Goal: Information Seeking & Learning: Learn about a topic

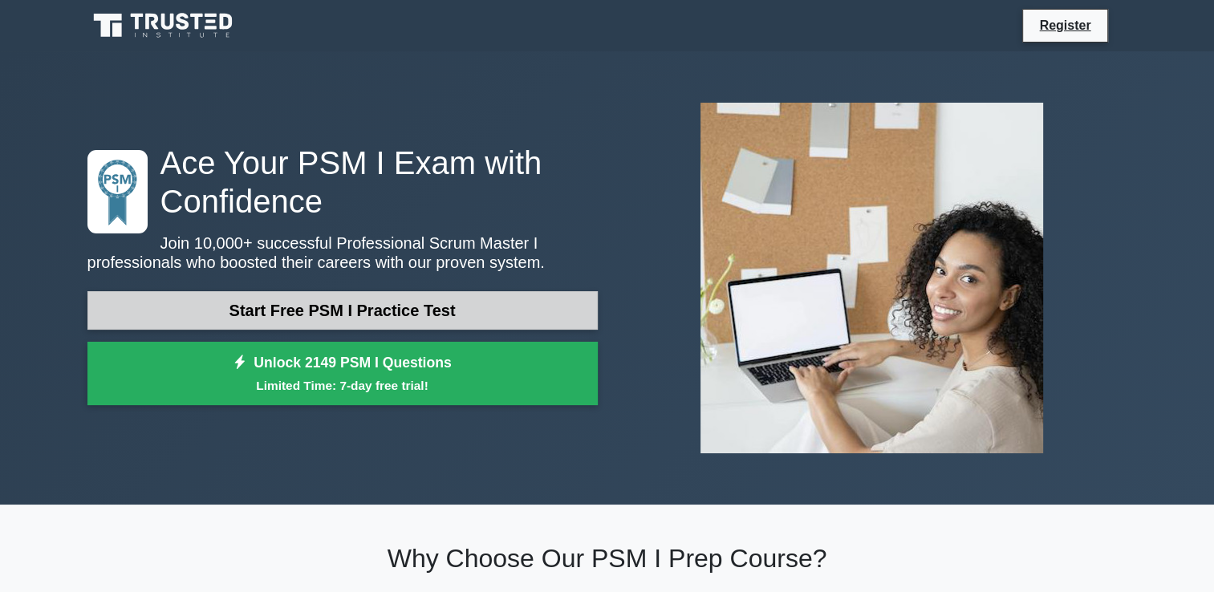
click at [438, 306] on link "Start Free PSM I Practice Test" at bounding box center [342, 310] width 510 height 39
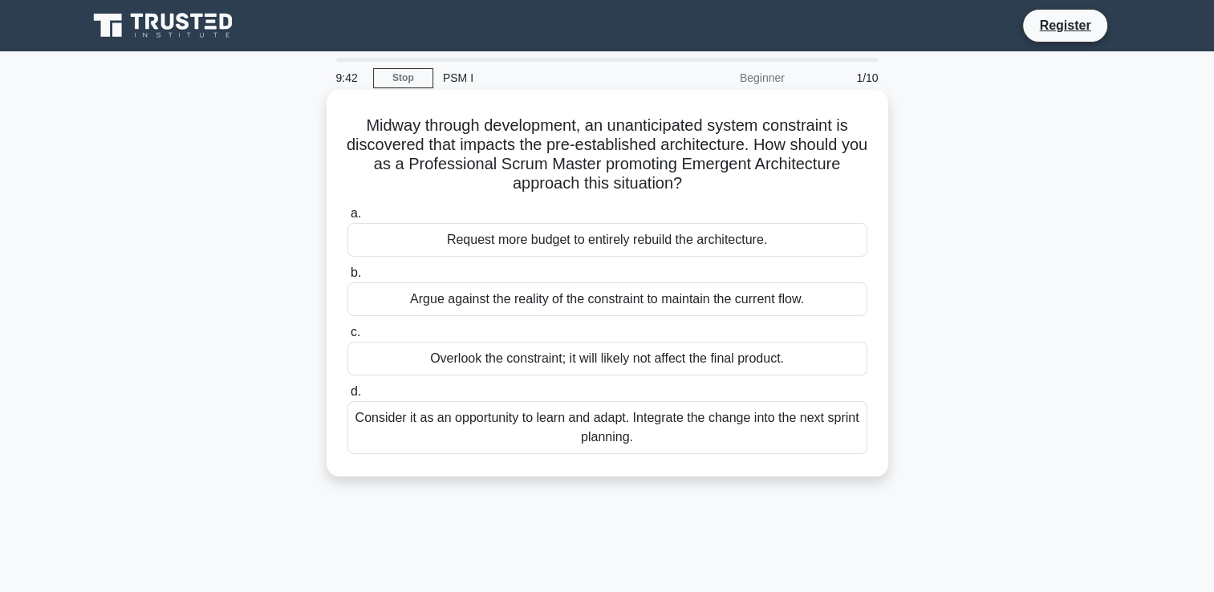
click at [731, 435] on div "Consider it as an opportunity to learn and adapt. Integrate the change into the…" at bounding box center [607, 427] width 520 height 53
click at [347, 397] on input "d. Consider it as an opportunity to learn and adapt. Integrate the change into …" at bounding box center [347, 392] width 0 height 10
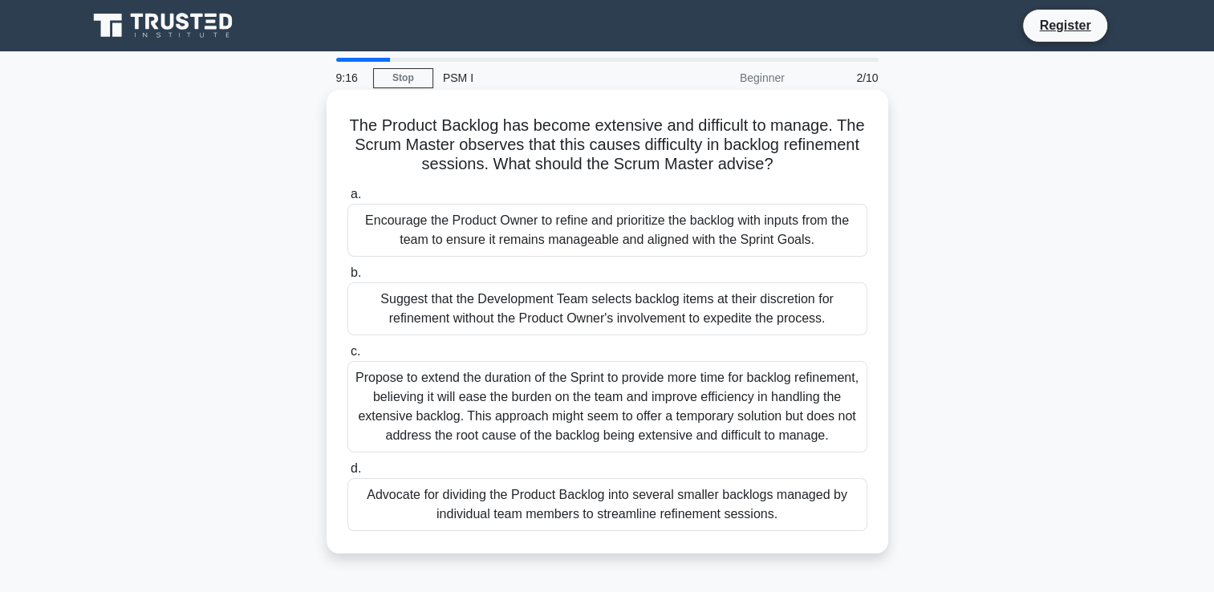
click at [603, 248] on div "Encourage the Product Owner to refine and prioritize the backlog with inputs fr…" at bounding box center [607, 230] width 520 height 53
click at [347, 200] on input "a. Encourage the Product Owner to refine and prioritize the backlog with inputs…" at bounding box center [347, 194] width 0 height 10
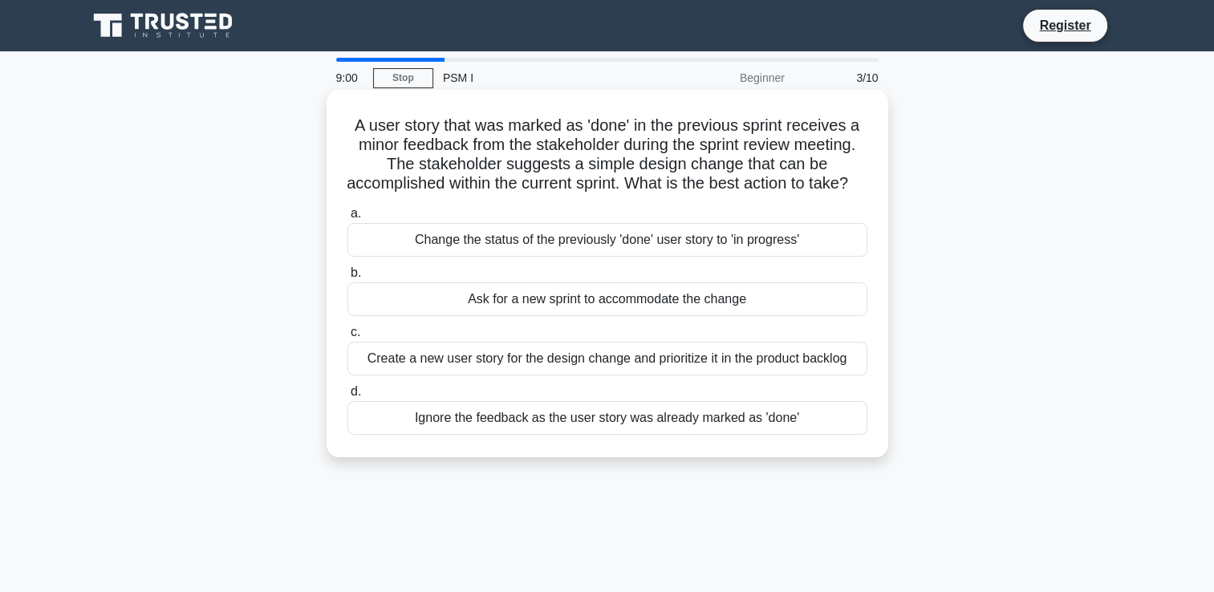
click at [696, 375] on div "Create a new user story for the design change and prioritize it in the product …" at bounding box center [607, 359] width 520 height 34
click at [347, 338] on input "c. Create a new user story for the design change and prioritize it in the produ…" at bounding box center [347, 332] width 0 height 10
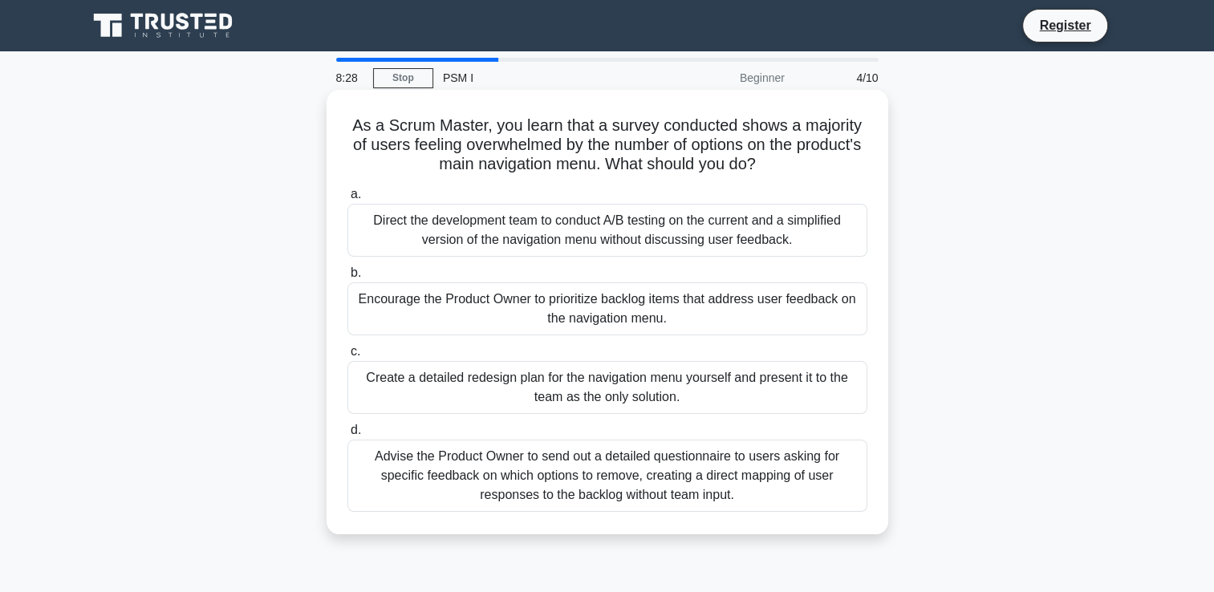
click at [680, 313] on div "Encourage the Product Owner to prioritize backlog items that address user feedb…" at bounding box center [607, 308] width 520 height 53
click at [347, 278] on input "b. Encourage the Product Owner to prioritize backlog items that address user fe…" at bounding box center [347, 273] width 0 height 10
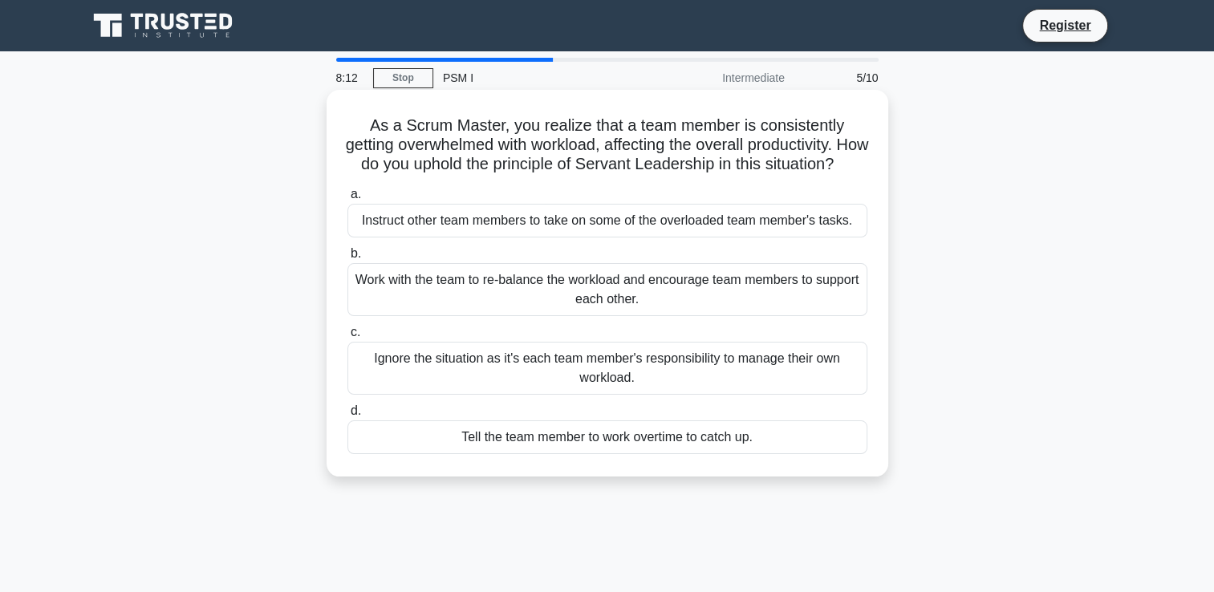
click at [682, 316] on div "Work with the team to re-balance the workload and encourage team members to sup…" at bounding box center [607, 289] width 520 height 53
click at [347, 259] on input "b. Work with the team to re-balance the workload and encourage team members to …" at bounding box center [347, 254] width 0 height 10
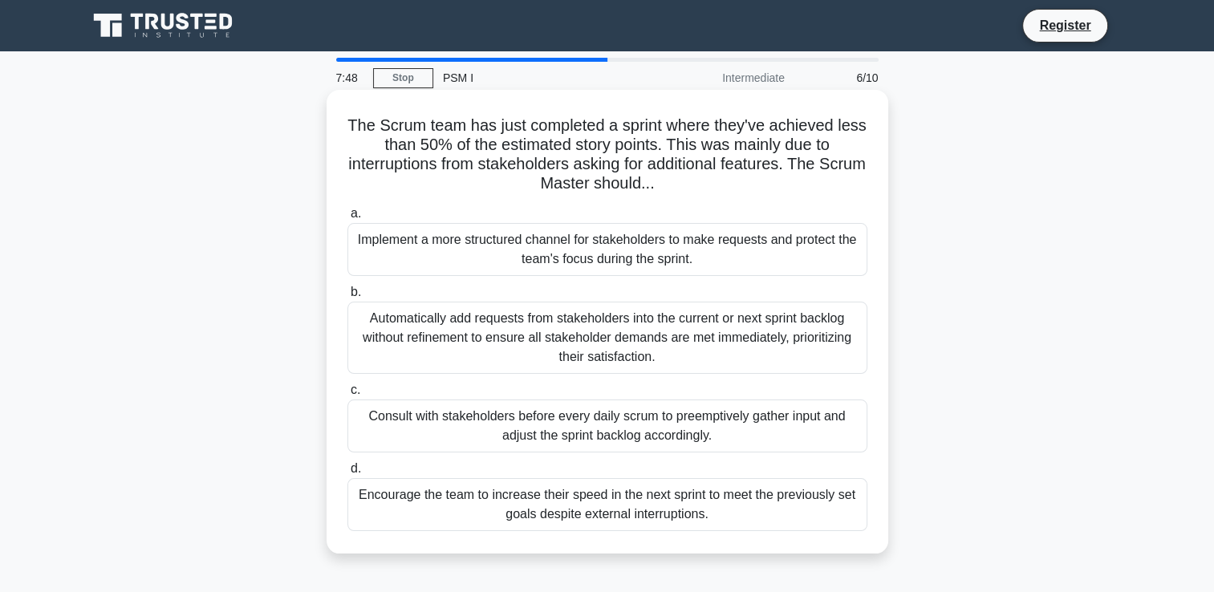
click at [565, 265] on div "Implement a more structured channel for stakeholders to make requests and prote…" at bounding box center [607, 249] width 520 height 53
click at [347, 219] on input "a. Implement a more structured channel for stakeholders to make requests and pr…" at bounding box center [347, 214] width 0 height 10
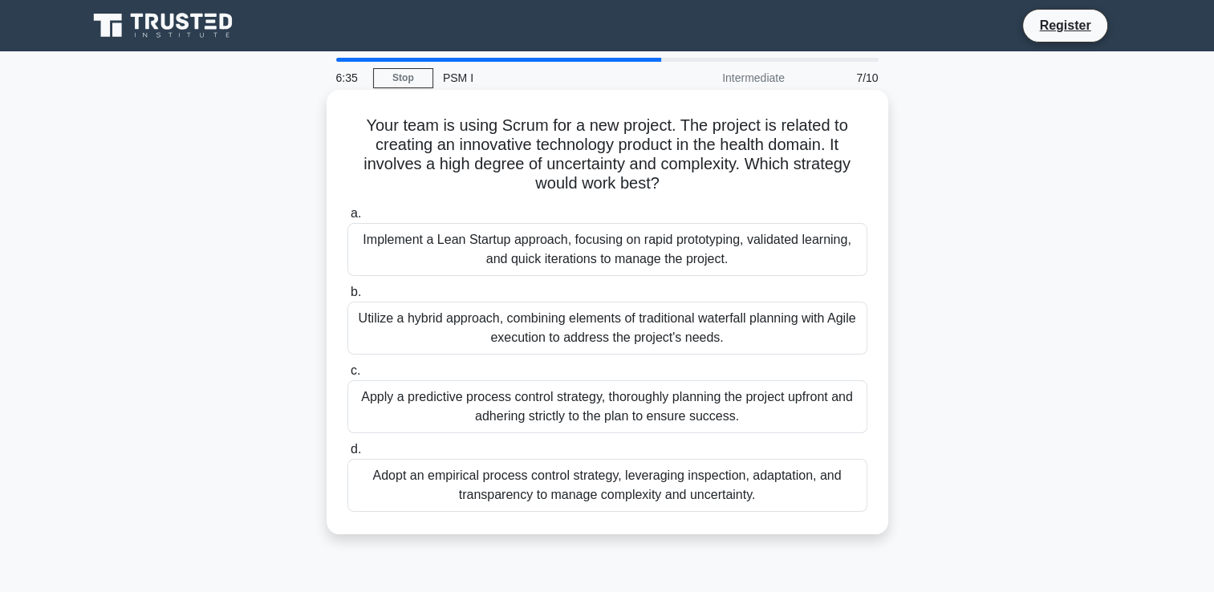
click at [613, 489] on div "Adopt an empirical process control strategy, leveraging inspection, adaptation,…" at bounding box center [607, 485] width 520 height 53
click at [347, 455] on input "d. Adopt an empirical process control strategy, leveraging inspection, adaptati…" at bounding box center [347, 449] width 0 height 10
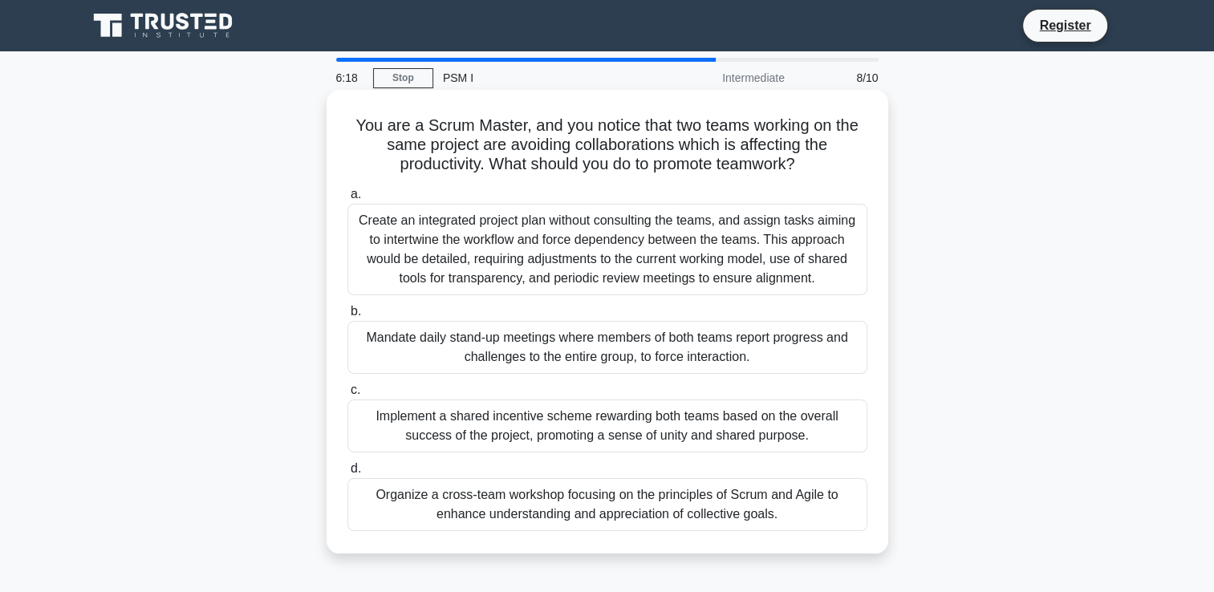
click at [516, 355] on div "Mandate daily stand-up meetings where members of both teams report progress and…" at bounding box center [607, 347] width 520 height 53
click at [347, 317] on input "b. Mandate daily stand-up meetings where members of both teams report progress …" at bounding box center [347, 311] width 0 height 10
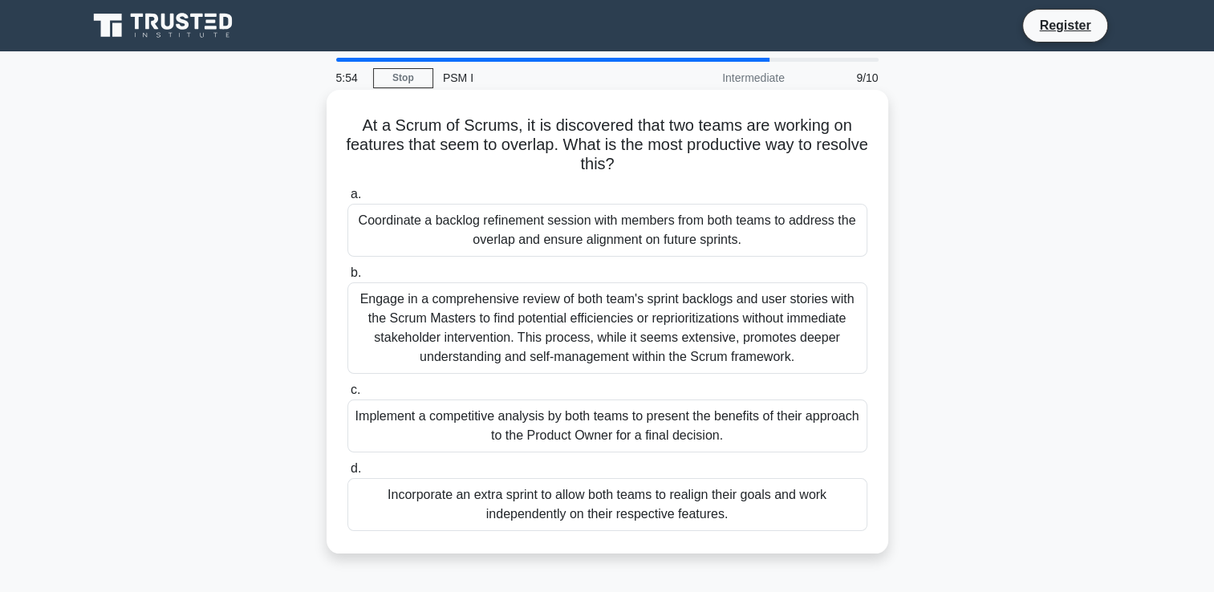
click at [501, 329] on div "Engage in a comprehensive review of both team's sprint backlogs and user storie…" at bounding box center [607, 327] width 520 height 91
click at [347, 278] on input "b. Engage in a comprehensive review of both team's sprint backlogs and user sto…" at bounding box center [347, 273] width 0 height 10
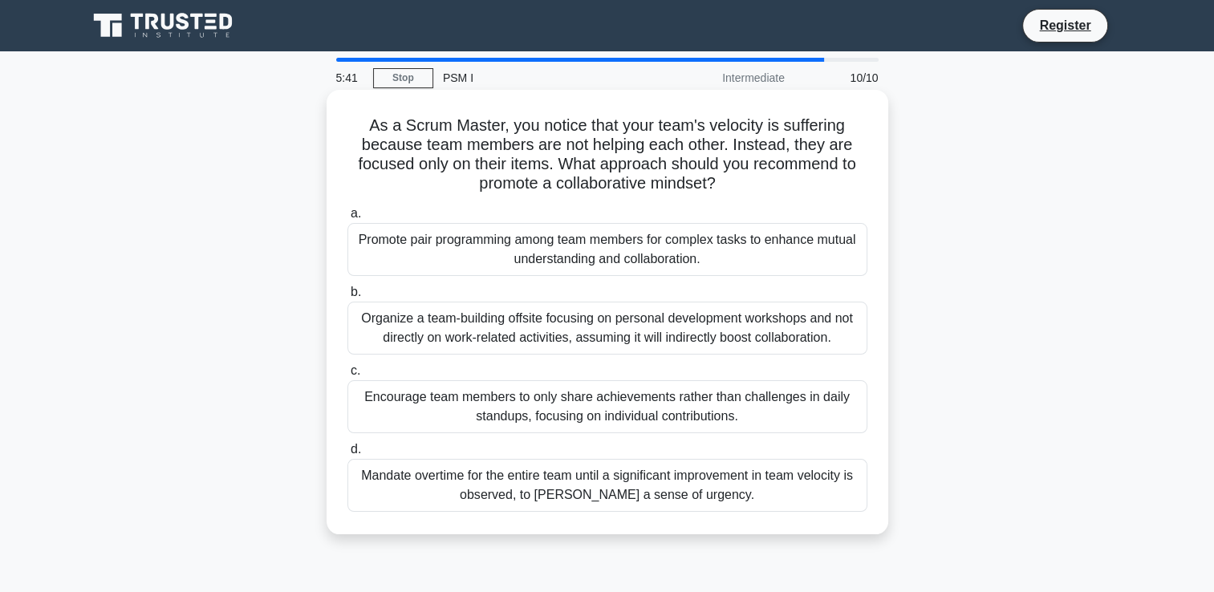
click at [577, 269] on div "Promote pair programming among team members for complex tasks to enhance mutual…" at bounding box center [607, 249] width 520 height 53
click at [347, 219] on input "a. Promote pair programming among team members for complex tasks to enhance mut…" at bounding box center [347, 214] width 0 height 10
